Goal: Navigation & Orientation: Understand site structure

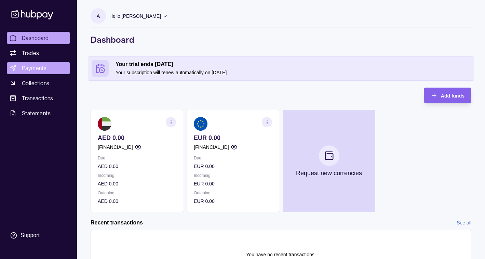
click at [40, 69] on span "Payments" at bounding box center [34, 68] width 25 height 8
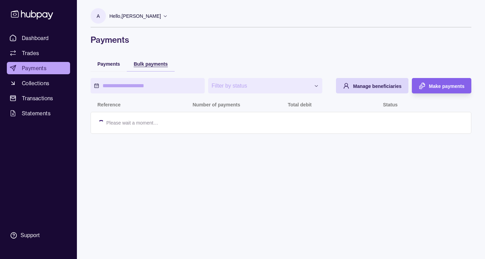
click at [153, 67] on div "Bulk payments" at bounding box center [151, 63] width 34 height 8
click at [106, 69] on div "Payments" at bounding box center [109, 63] width 36 height 15
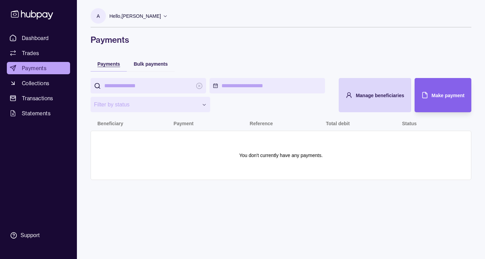
click at [104, 66] on div "Payments" at bounding box center [108, 63] width 23 height 8
click at [42, 81] on span "Collections" at bounding box center [35, 83] width 27 height 8
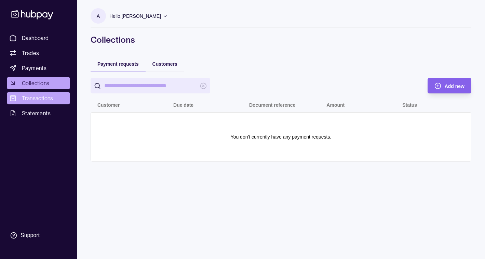
click at [40, 96] on span "Transactions" at bounding box center [37, 98] width 31 height 8
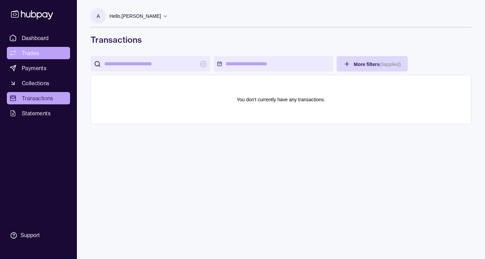
click at [30, 52] on span "Trades" at bounding box center [30, 53] width 17 height 8
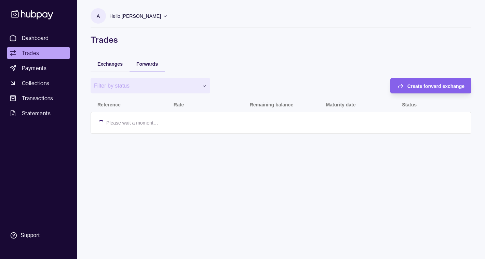
click at [147, 62] on span "Forwards" at bounding box center [147, 63] width 22 height 5
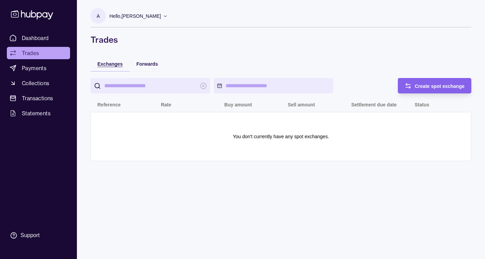
click at [117, 66] on span "Exchanges" at bounding box center [109, 63] width 25 height 5
click at [46, 94] on span "Transactions" at bounding box center [37, 98] width 31 height 8
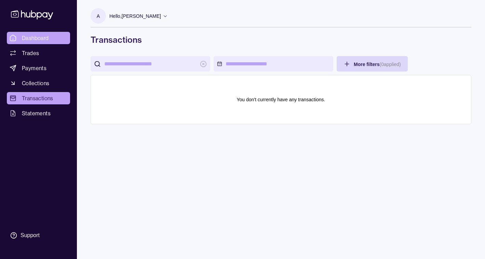
click at [34, 36] on span "Dashboard" at bounding box center [35, 38] width 27 height 8
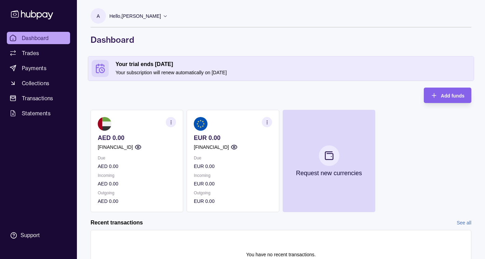
click at [244, 142] on div "EUR 0.00 [FINANCIAL_ID]" at bounding box center [233, 142] width 78 height 17
